Goal: Transaction & Acquisition: Book appointment/travel/reservation

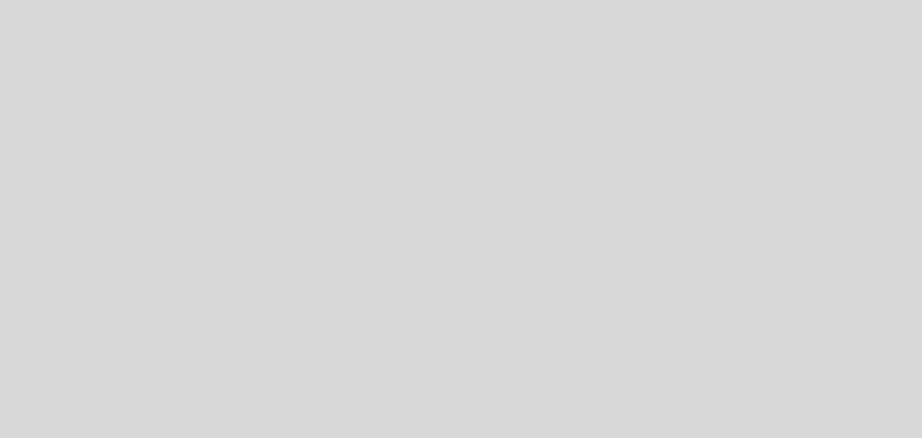
select select "pt"
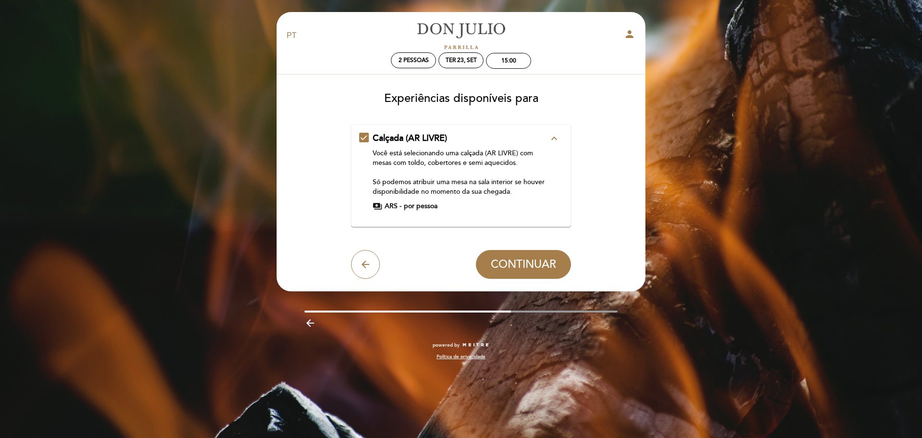
click at [555, 134] on icon "expand_less" at bounding box center [555, 139] width 12 height 12
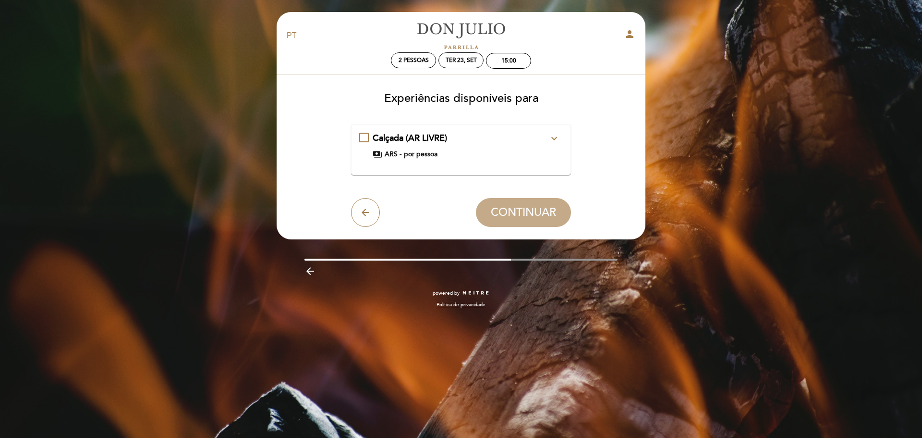
click at [555, 134] on icon "expand_more" at bounding box center [555, 139] width 12 height 12
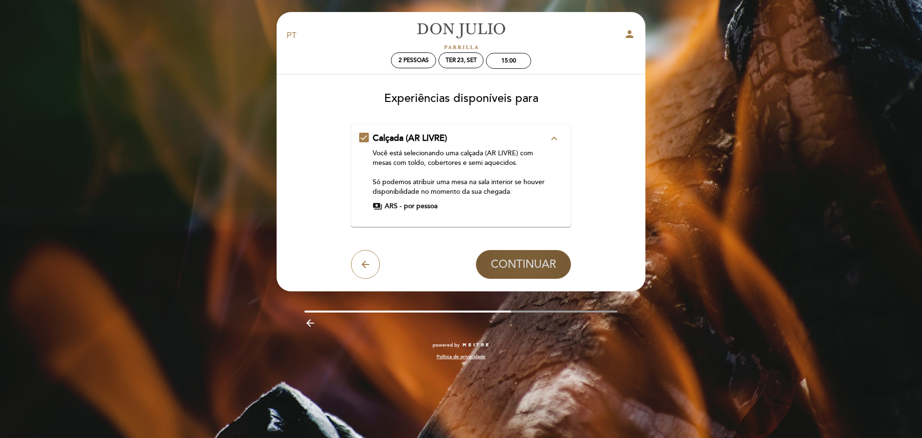
click at [517, 265] on span "CONTINUAR" at bounding box center [523, 264] width 65 height 13
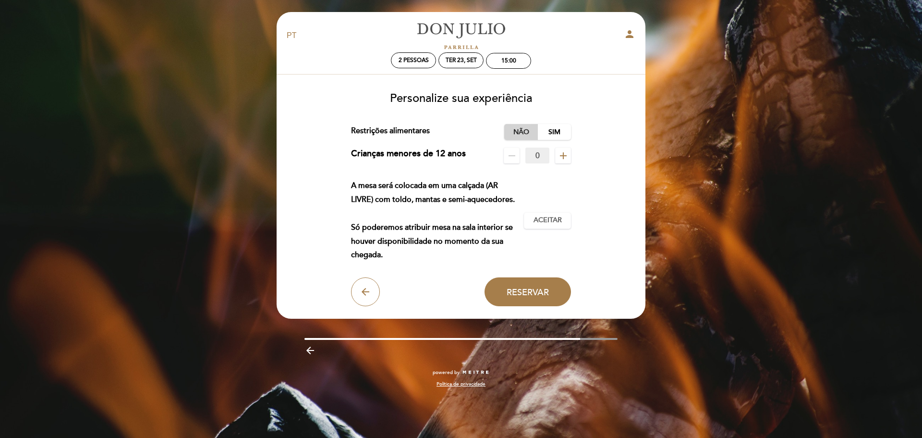
click at [519, 131] on label "Não" at bounding box center [521, 132] width 34 height 16
click at [544, 220] on span "Aceitar" at bounding box center [548, 220] width 28 height 10
click at [514, 288] on span "Reservar" at bounding box center [528, 291] width 42 height 11
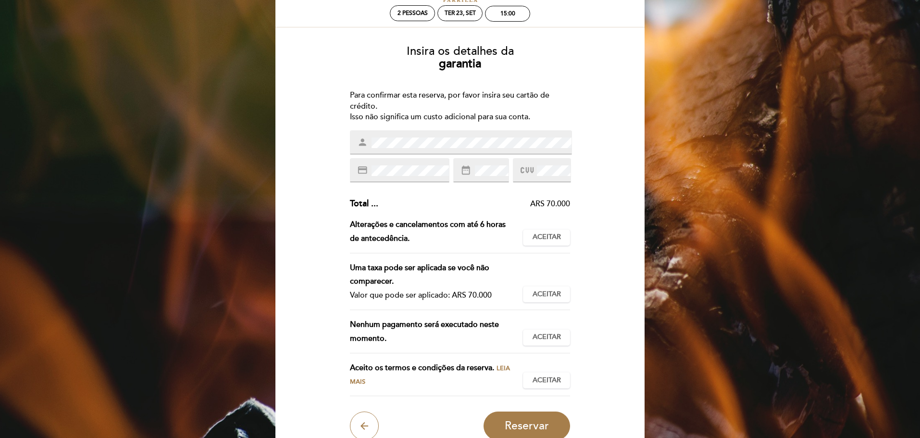
scroll to position [48, 0]
click at [540, 236] on span "Aceitar" at bounding box center [546, 236] width 28 height 10
click at [551, 294] on span "Aceitar" at bounding box center [546, 293] width 28 height 10
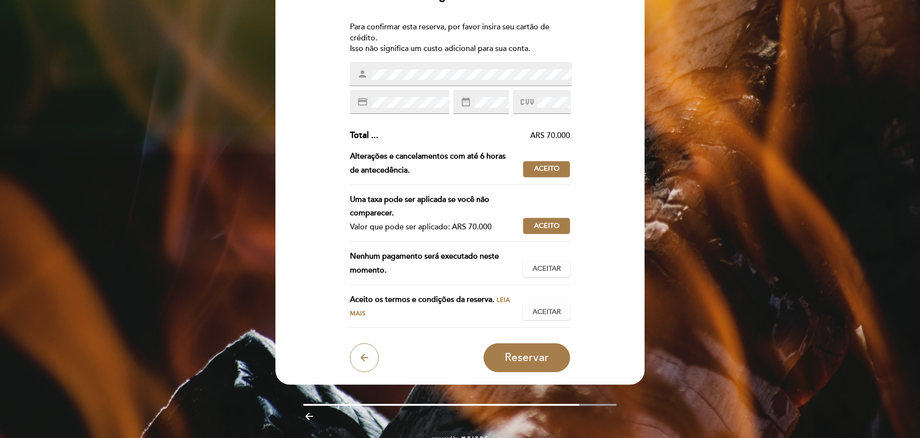
scroll to position [141, 0]
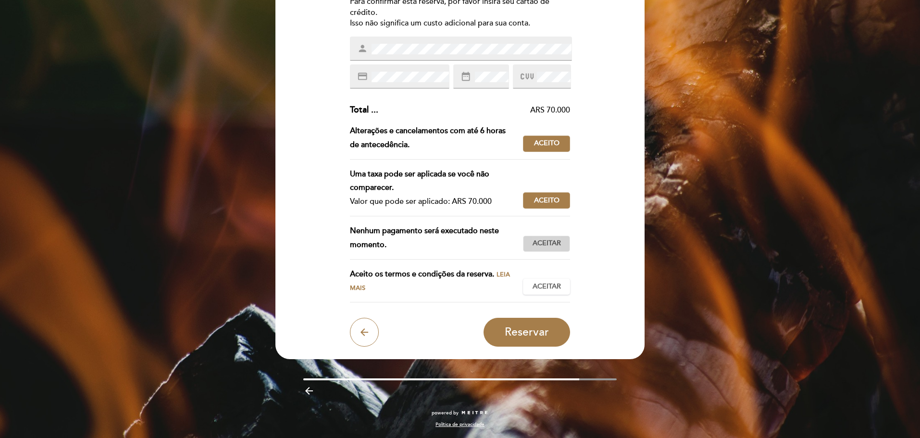
click at [550, 244] on span "Aceitar" at bounding box center [546, 243] width 28 height 10
click at [540, 282] on span "Aceitar" at bounding box center [546, 287] width 28 height 10
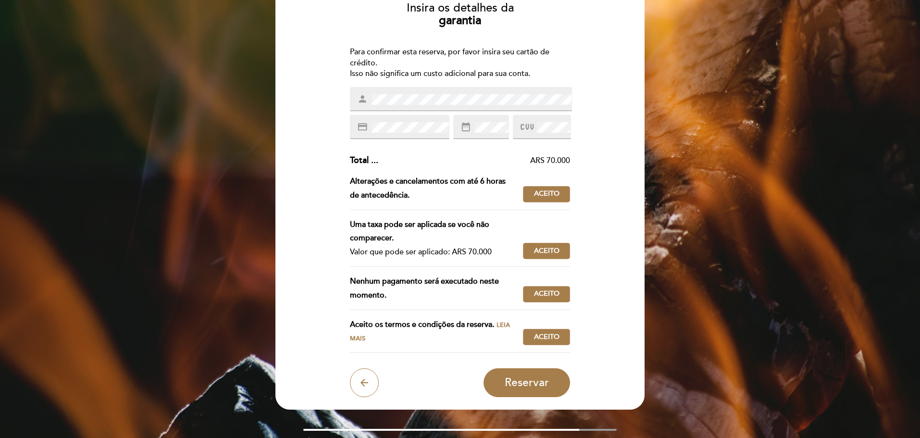
scroll to position [93, 0]
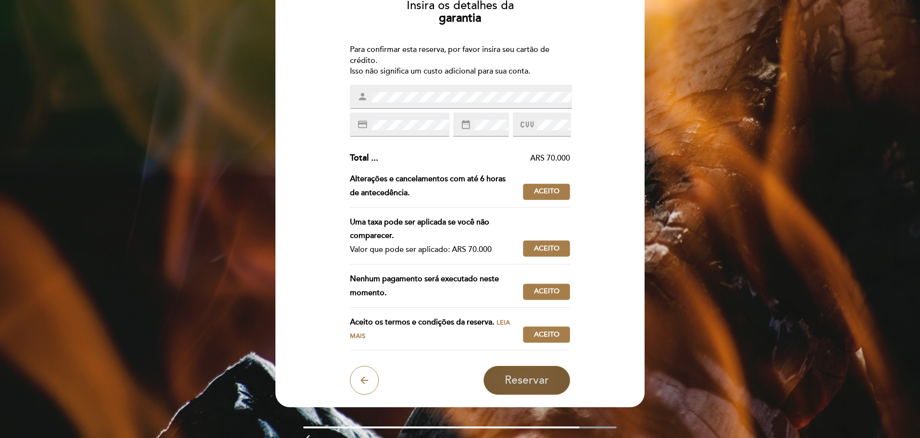
click at [522, 378] on span "Reservar" at bounding box center [526, 379] width 44 height 13
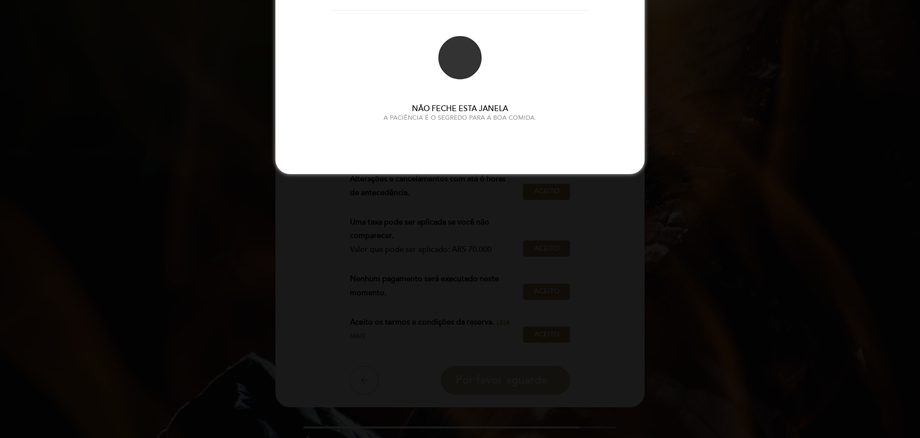
scroll to position [0, 0]
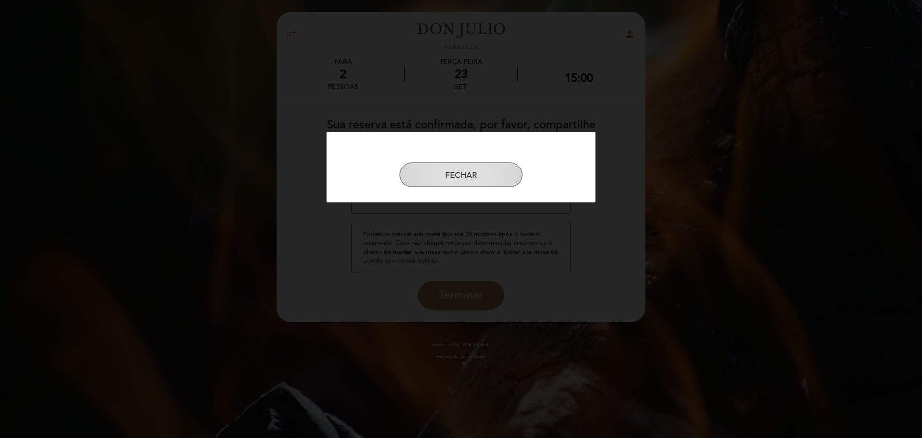
click at [473, 175] on button "FECHAR" at bounding box center [461, 174] width 123 height 25
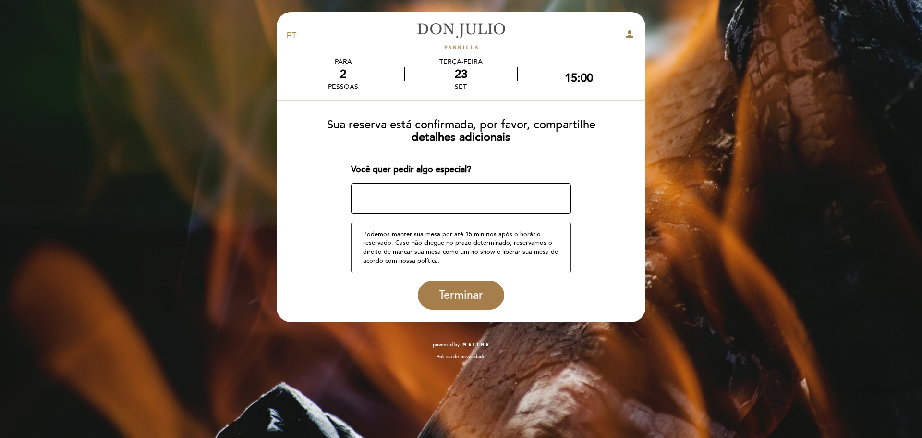
click at [437, 199] on textarea at bounding box center [461, 198] width 221 height 31
type textarea "S"
click at [467, 294] on span "Terminar" at bounding box center [461, 294] width 44 height 13
